Goal: Check status

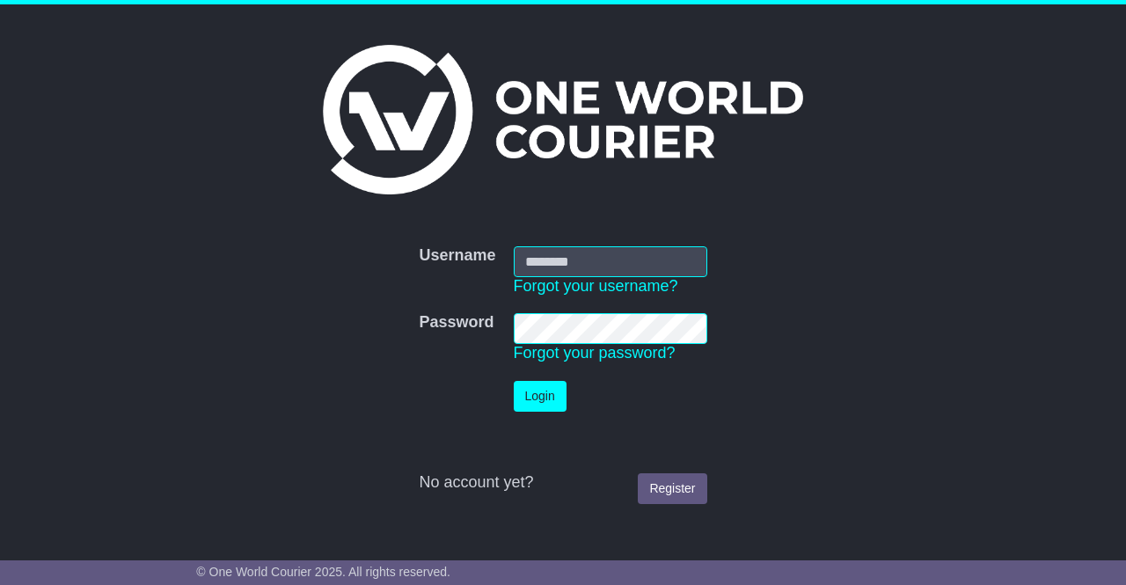
type input "**********"
click at [548, 395] on button "Login" at bounding box center [540, 396] width 53 height 31
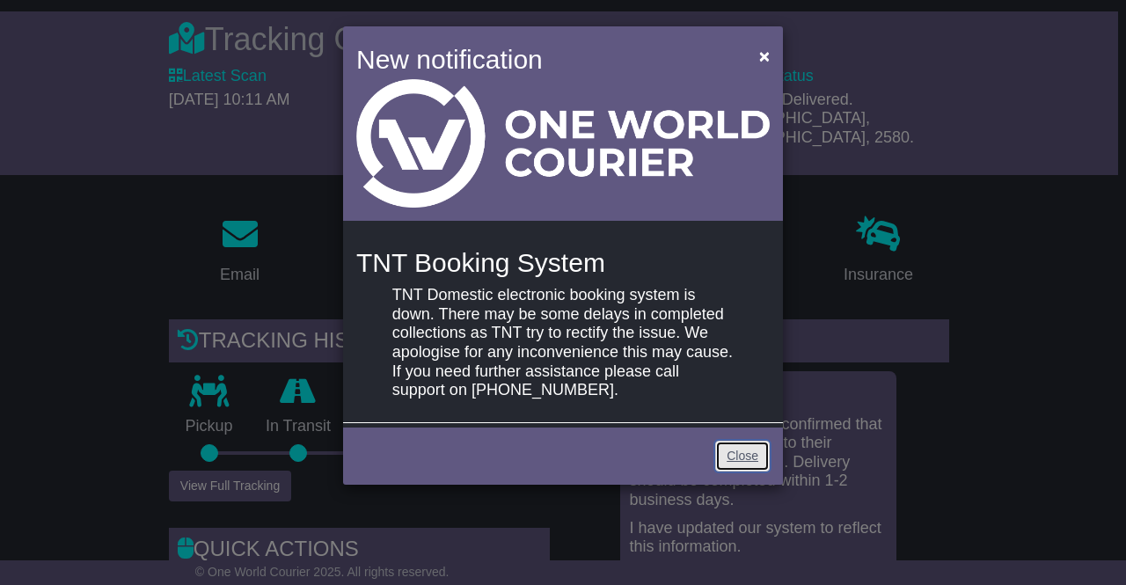
click at [750, 456] on link "Close" at bounding box center [742, 456] width 55 height 31
click at [741, 457] on link "Close" at bounding box center [742, 456] width 55 height 31
